Goal: Transaction & Acquisition: Download file/media

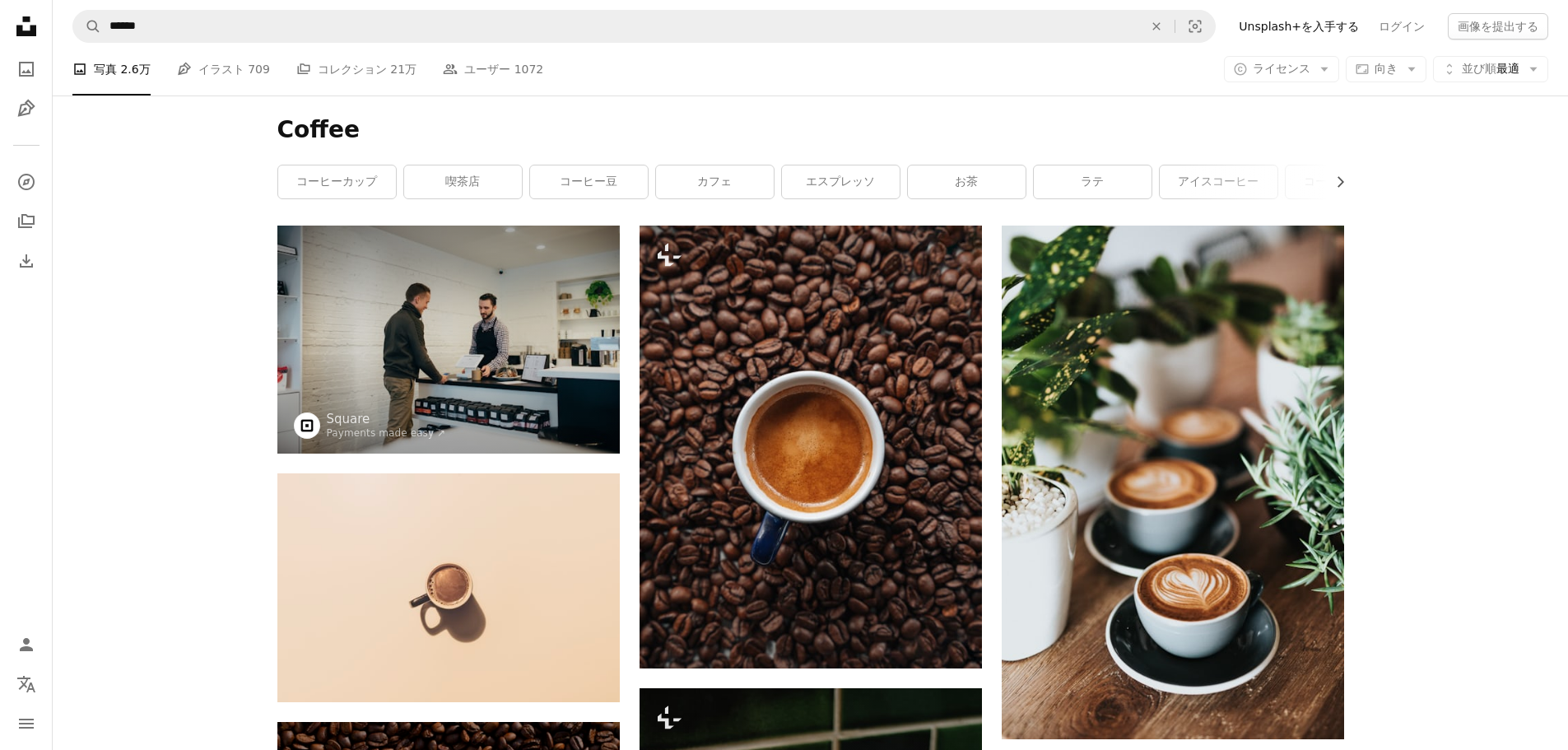
scroll to position [10039, 0]
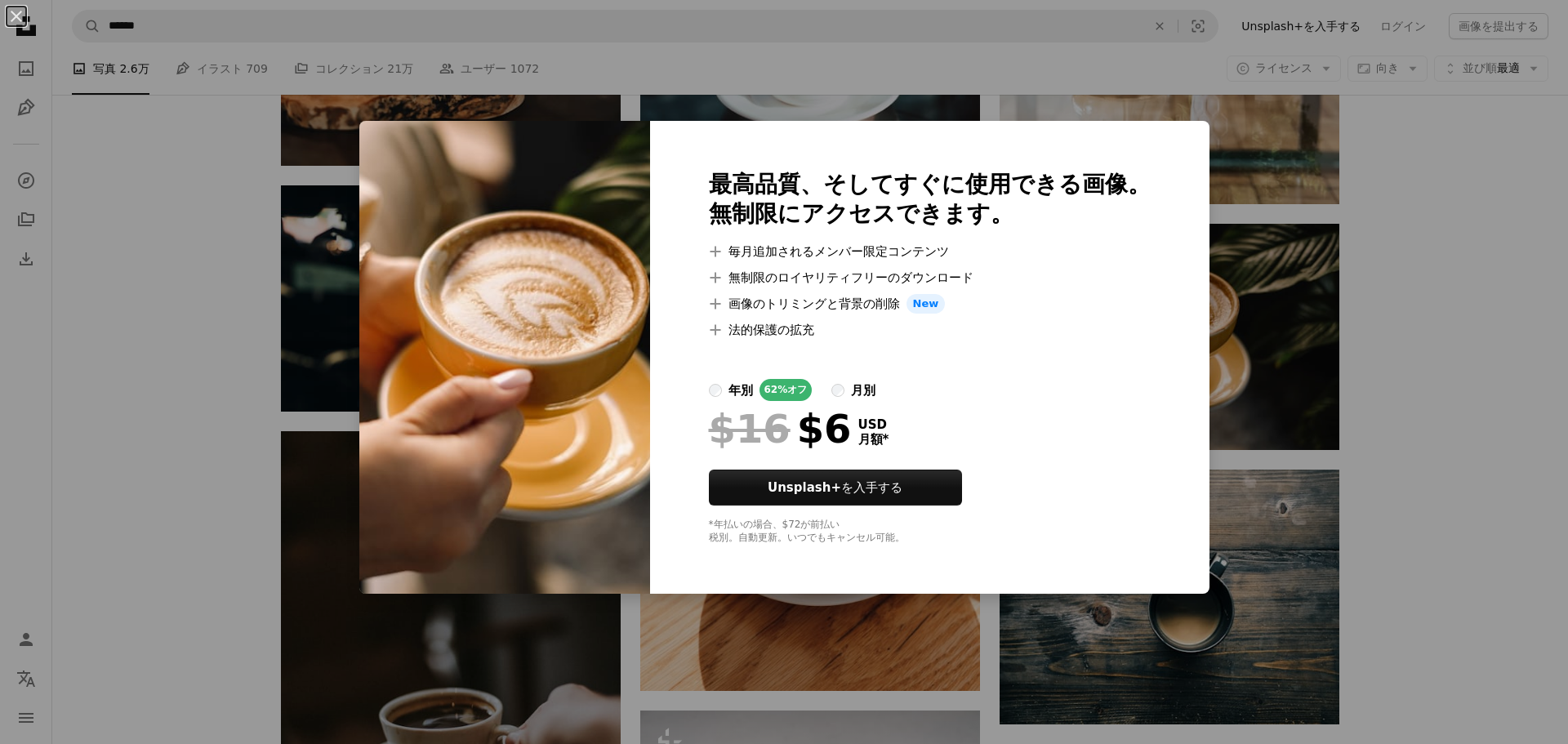
click at [1320, 476] on div "An X shape 最高品質、そしてすぐに使用できる画像。 無制限にアクセスできます。 A plus sign 毎月追加されるメンバー限定コンテンツ A p…" at bounding box center [784, 372] width 1568 height 744
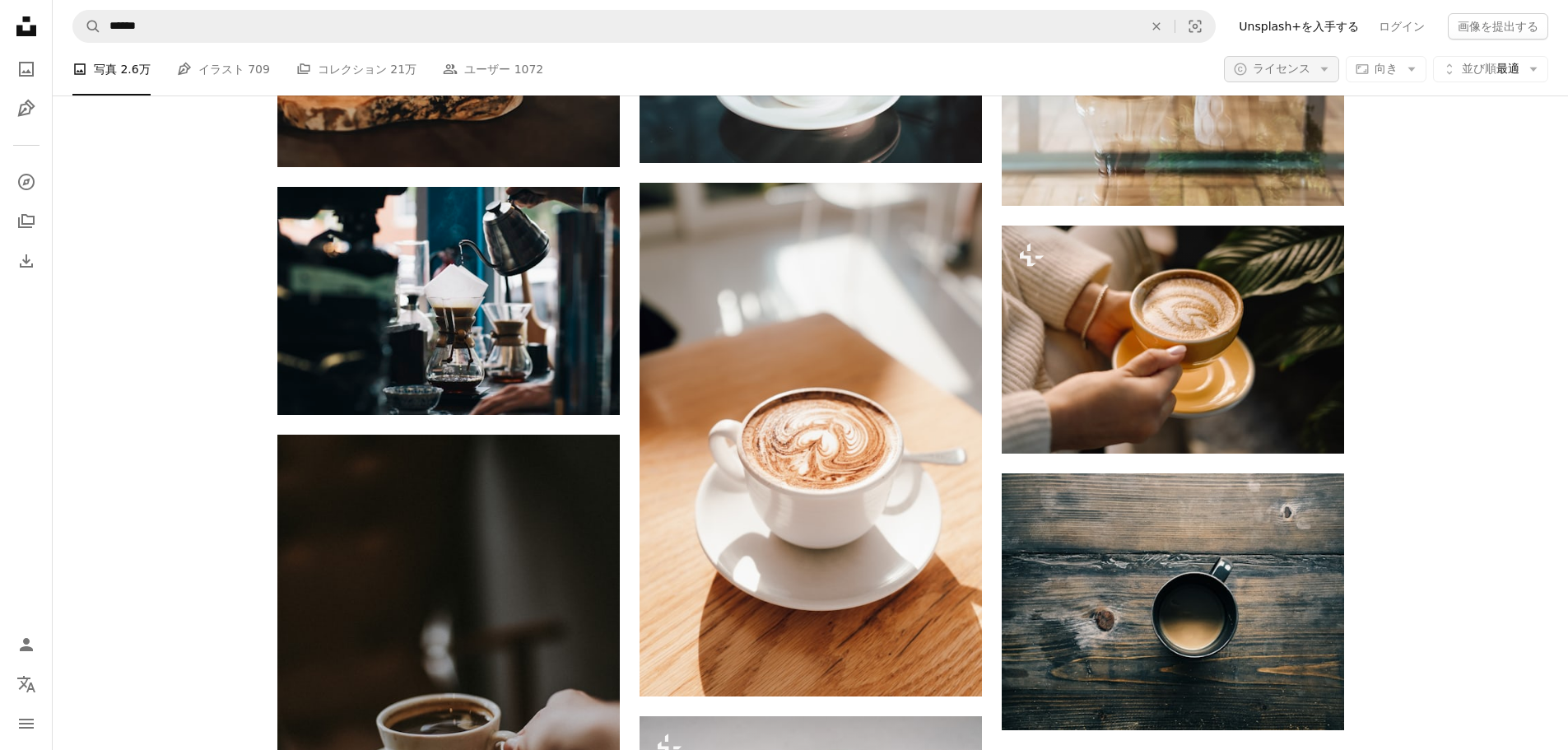
click at [1336, 65] on button "A copyright icon © ライセンス Arrow down" at bounding box center [1281, 68] width 115 height 26
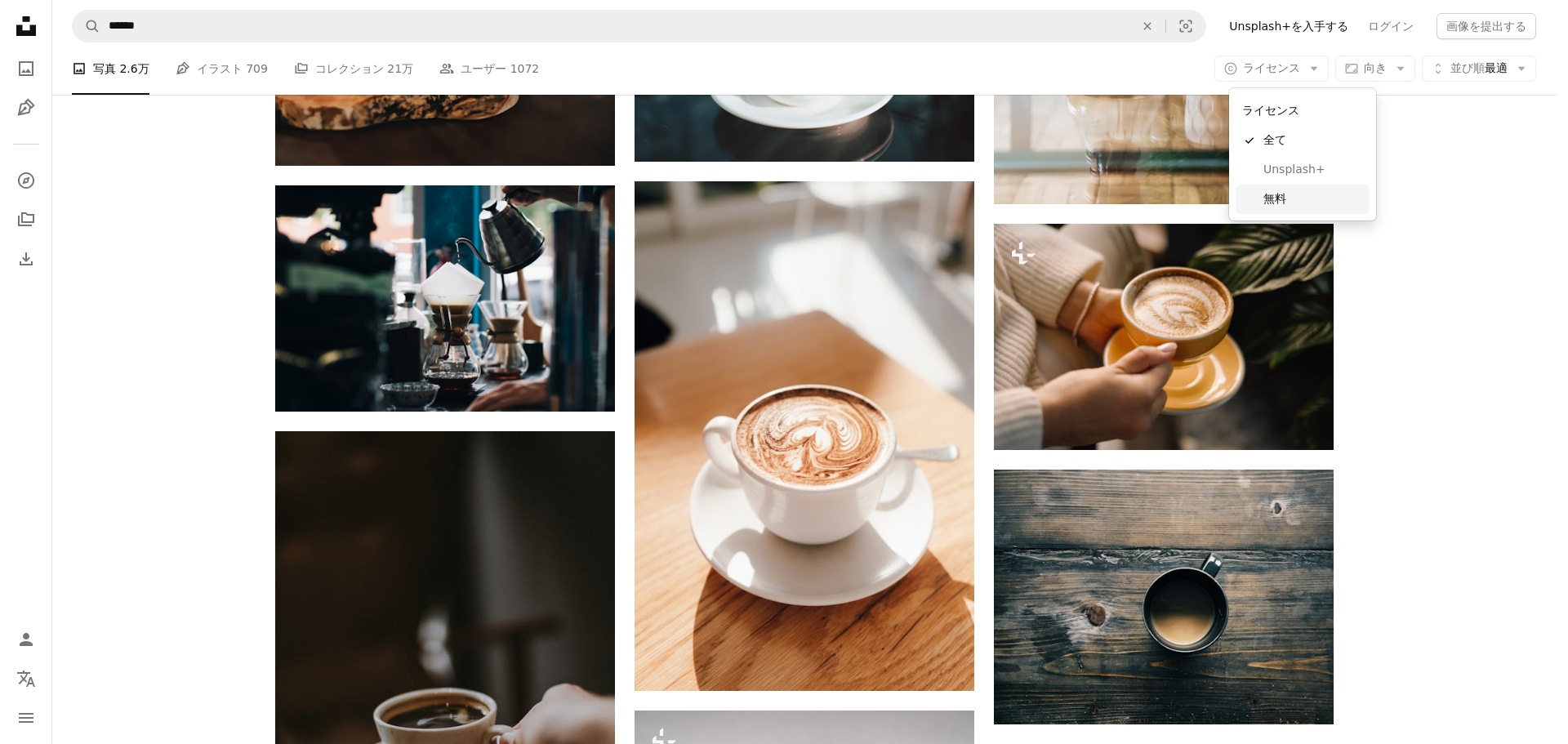
click at [1283, 188] on link "無料" at bounding box center [1302, 199] width 134 height 29
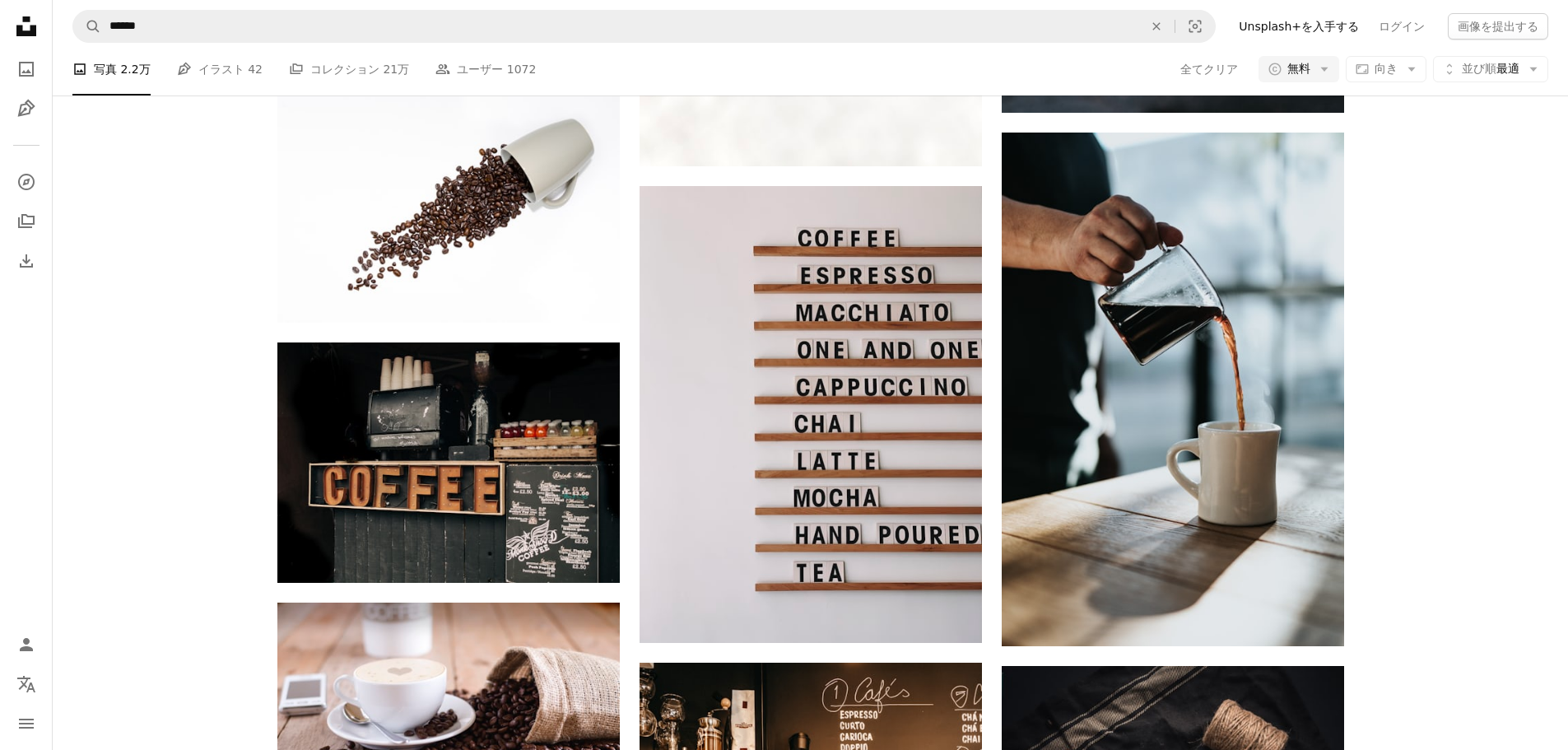
scroll to position [7488, 0]
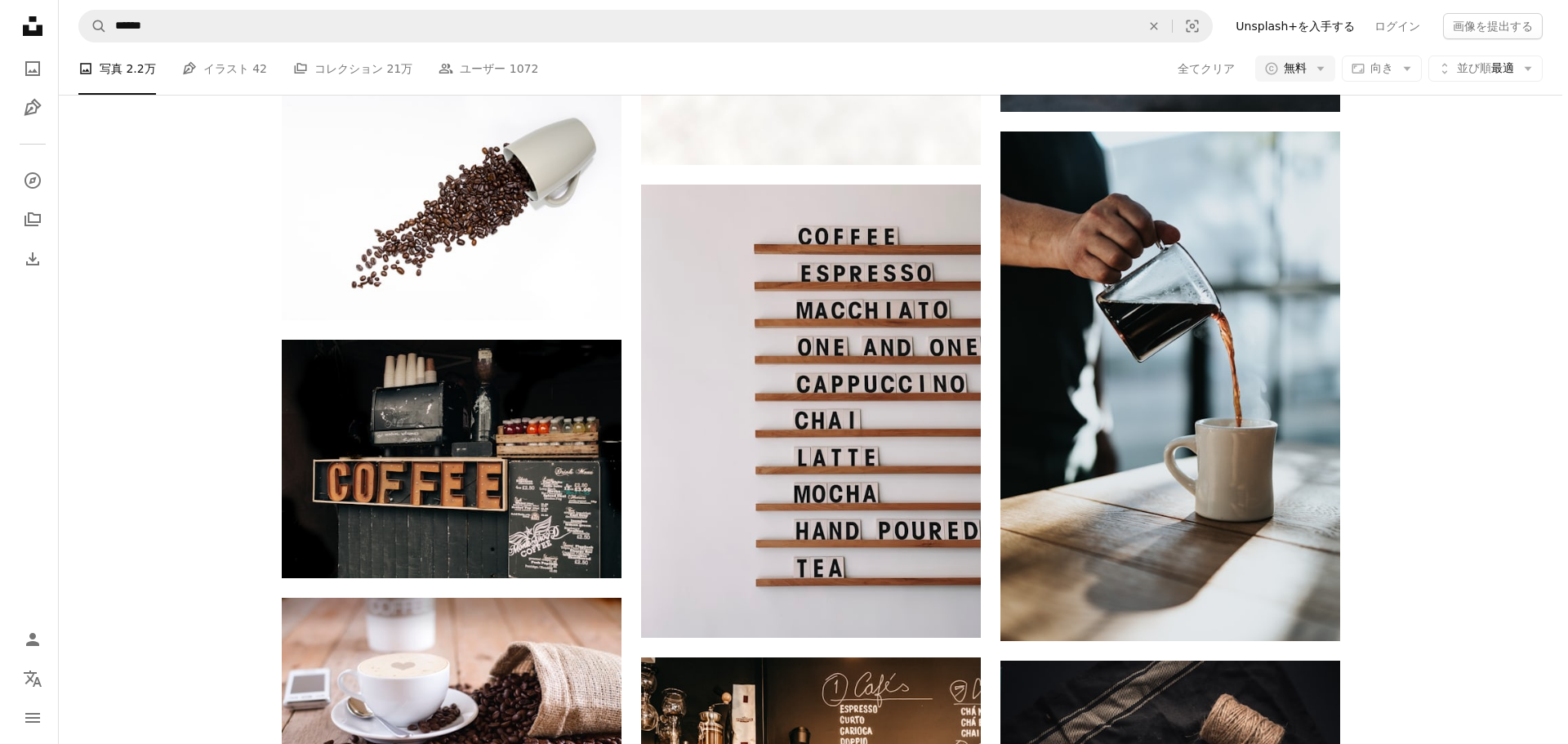
scroll to position [103751, 0]
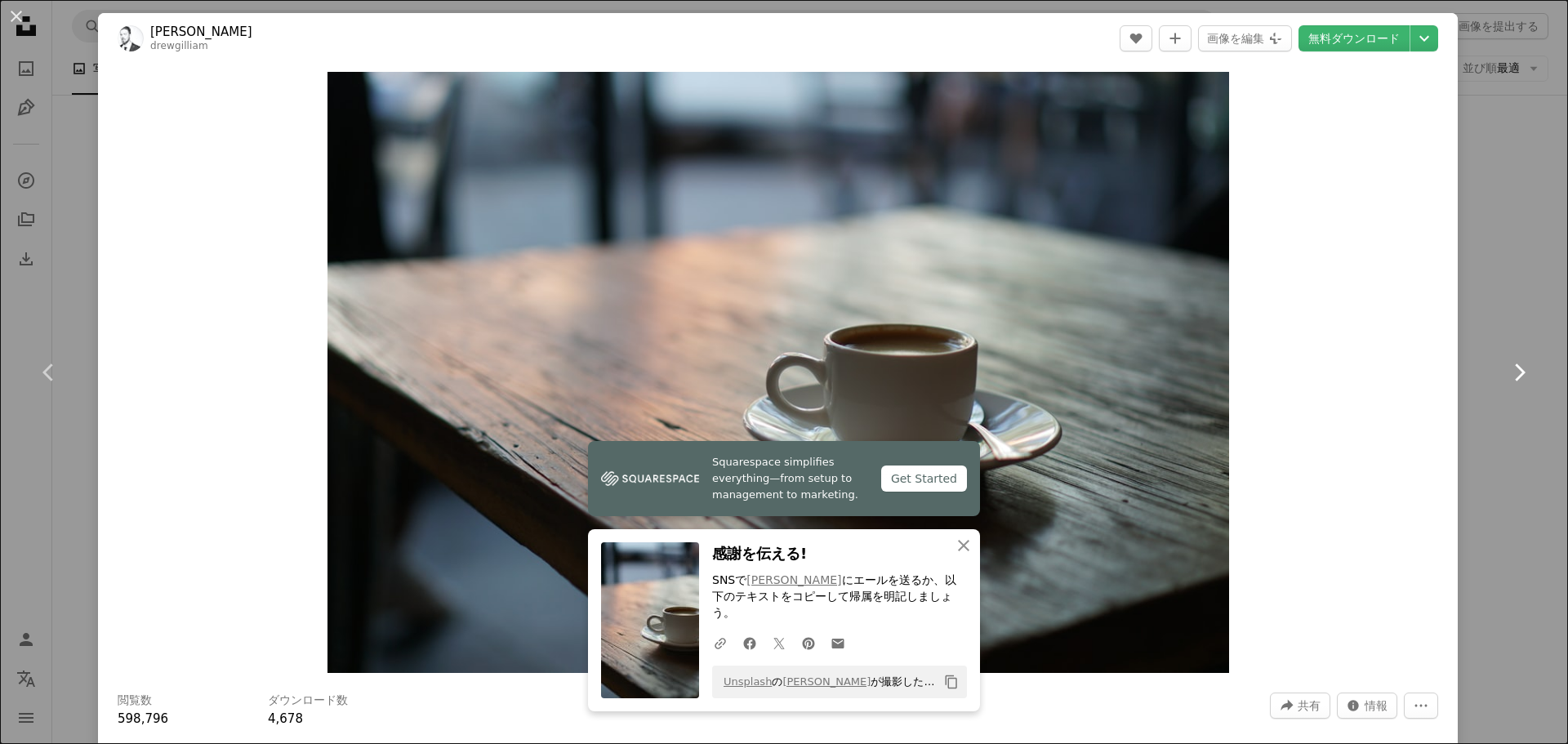
click at [1501, 299] on link "Chevron right" at bounding box center [1519, 372] width 98 height 157
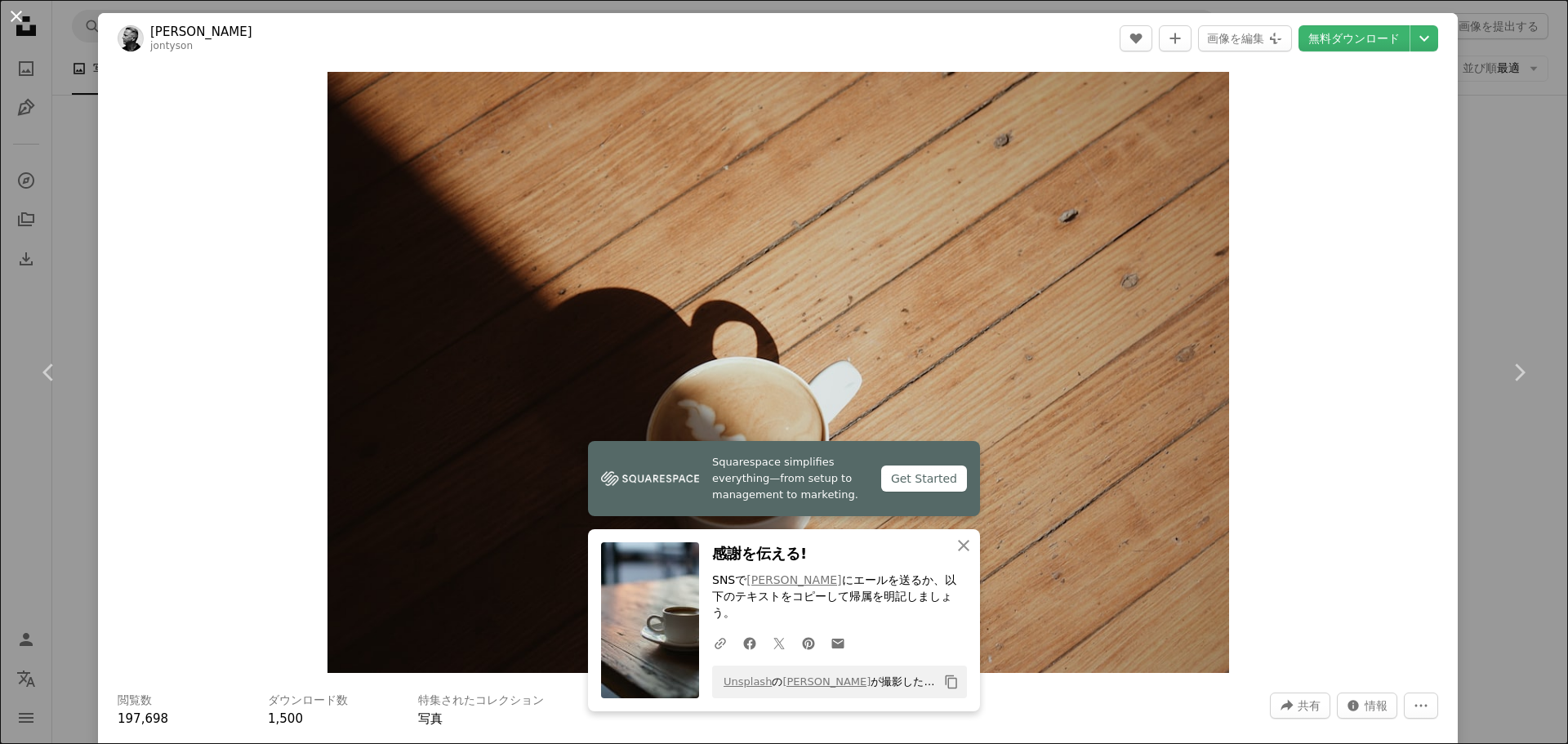
click at [12, 13] on button "An X shape" at bounding box center [16, 16] width 19 height 19
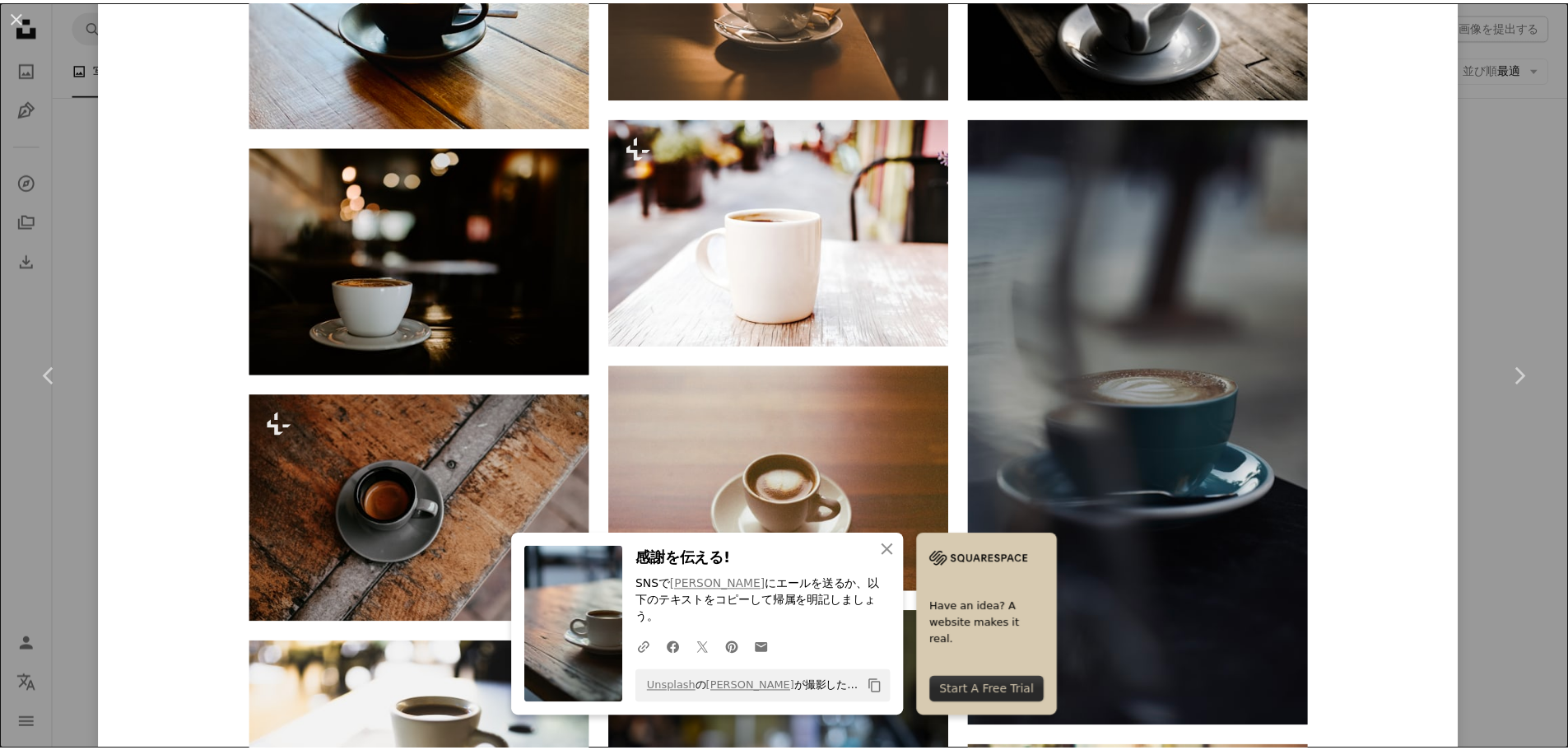
scroll to position [988, 0]
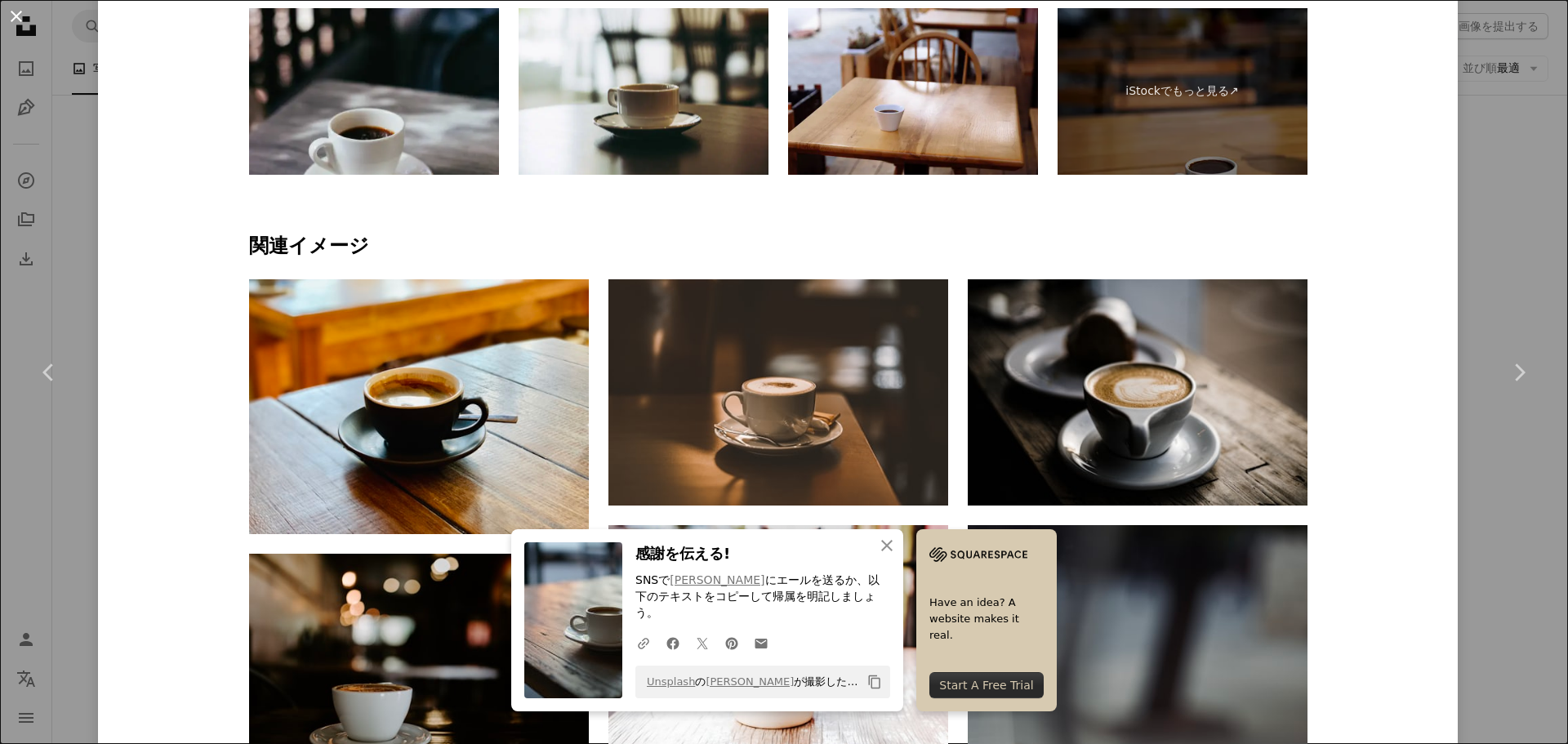
click at [13, 11] on button "An X shape" at bounding box center [16, 16] width 19 height 19
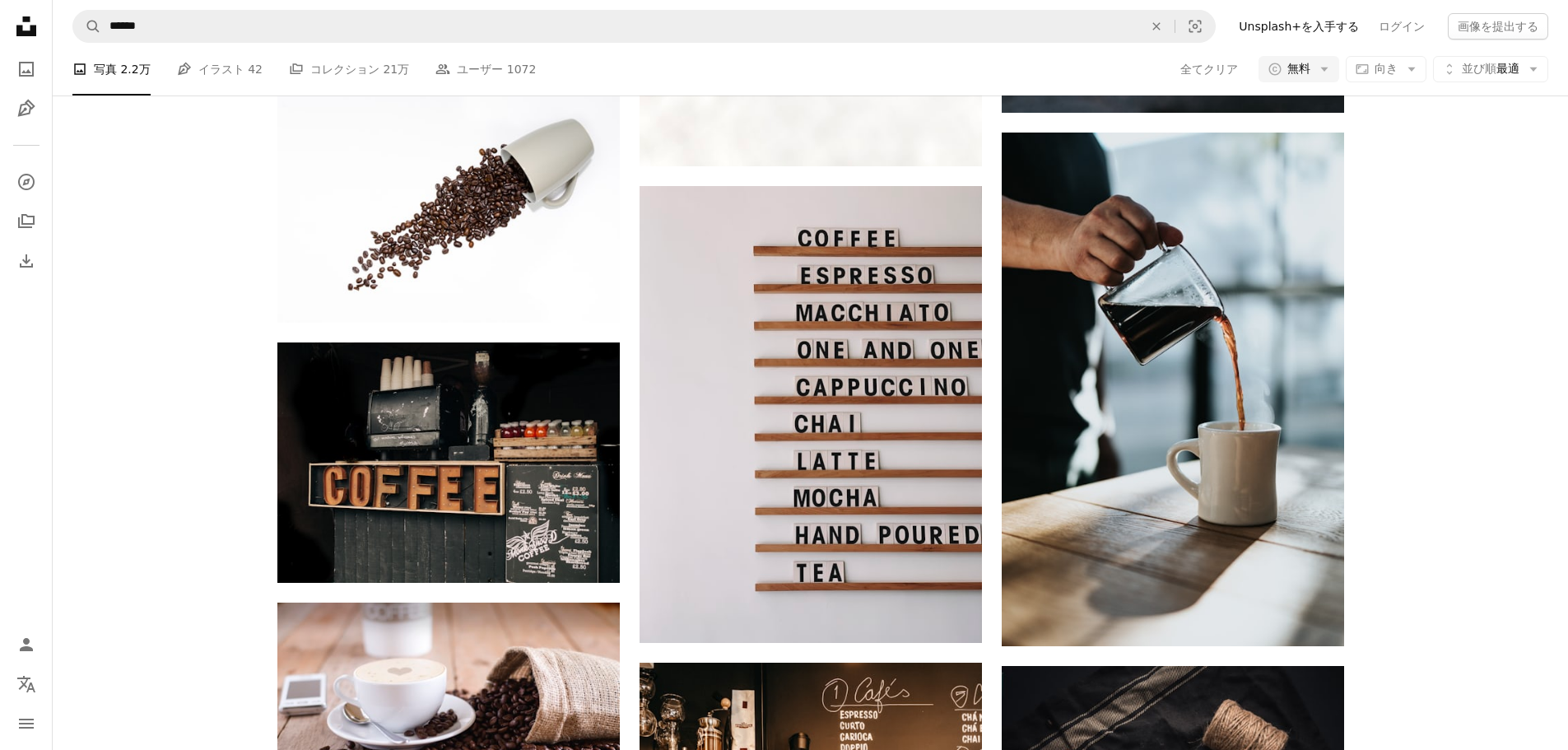
scroll to position [184159, 0]
